Goal: Find specific page/section: Find specific page/section

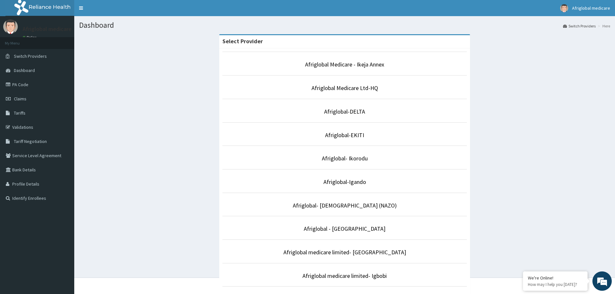
click at [385, 165] on li "Afriglobal- Ikorodu" at bounding box center [344, 158] width 245 height 24
click at [330, 160] on link "Afriglobal- Ikorodu" at bounding box center [345, 158] width 46 height 7
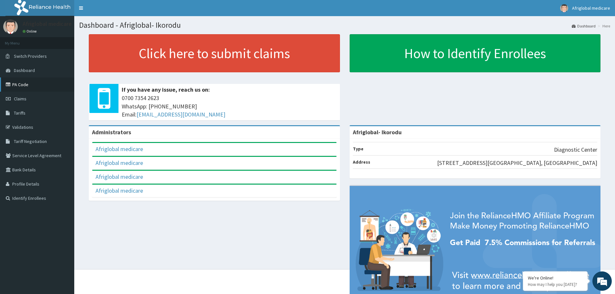
click at [20, 86] on link "PA Code" at bounding box center [37, 84] width 74 height 14
